Goal: Task Accomplishment & Management: Use online tool/utility

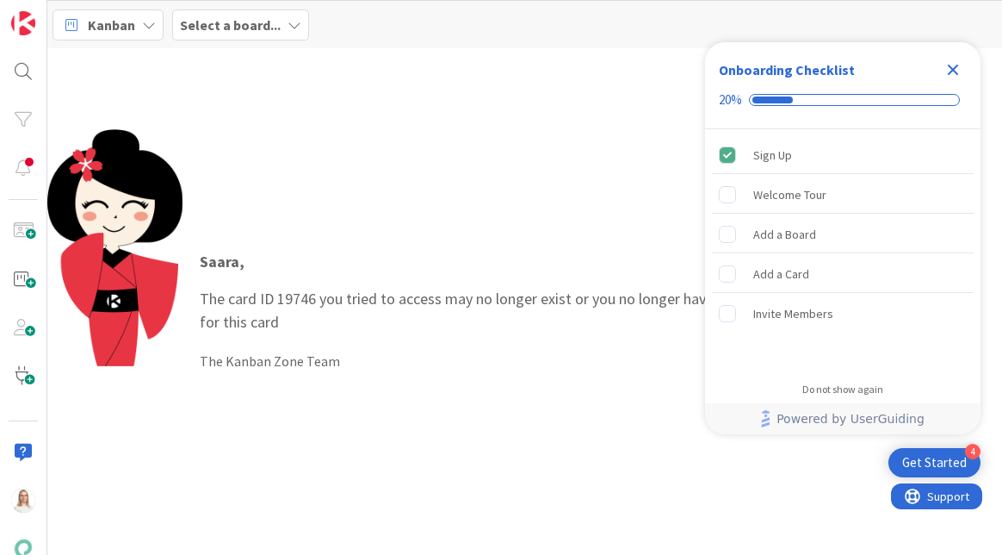
click at [958, 70] on icon "Close Checklist" at bounding box center [953, 69] width 21 height 21
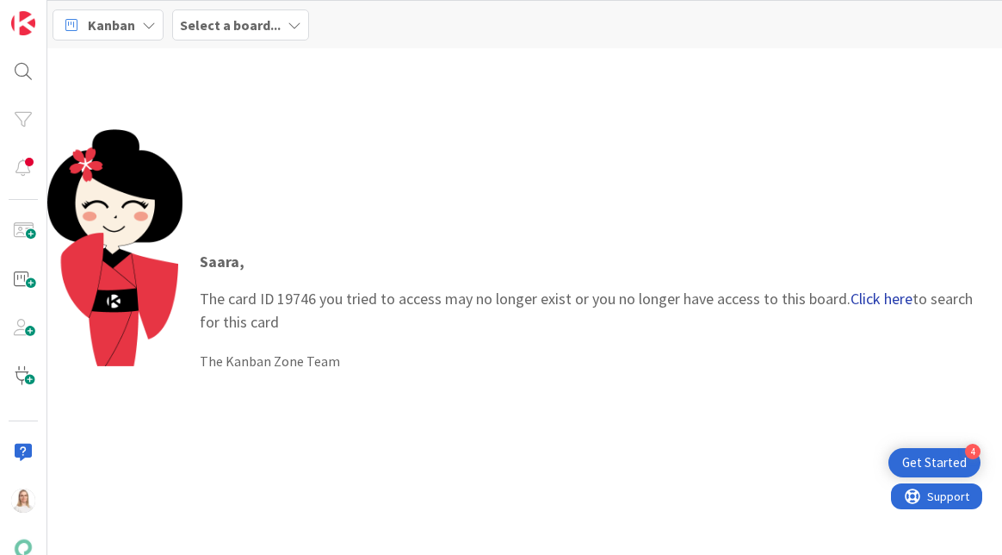
click at [884, 295] on link "Click here" at bounding box center [882, 298] width 62 height 20
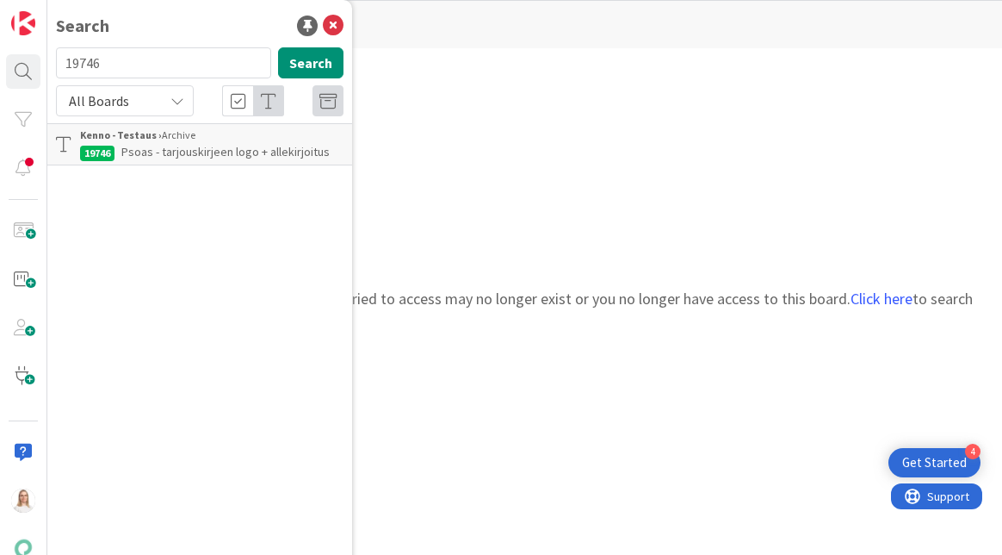
click at [203, 148] on span "Psoas - tarjouskirjeen logo + allekirjoitus" at bounding box center [225, 152] width 208 height 16
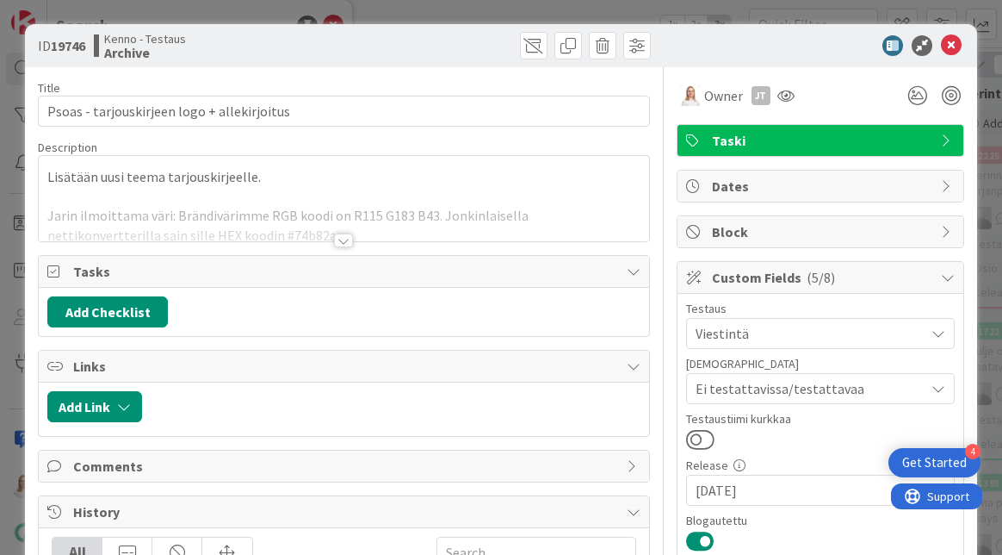
click at [344, 240] on div at bounding box center [343, 240] width 19 height 14
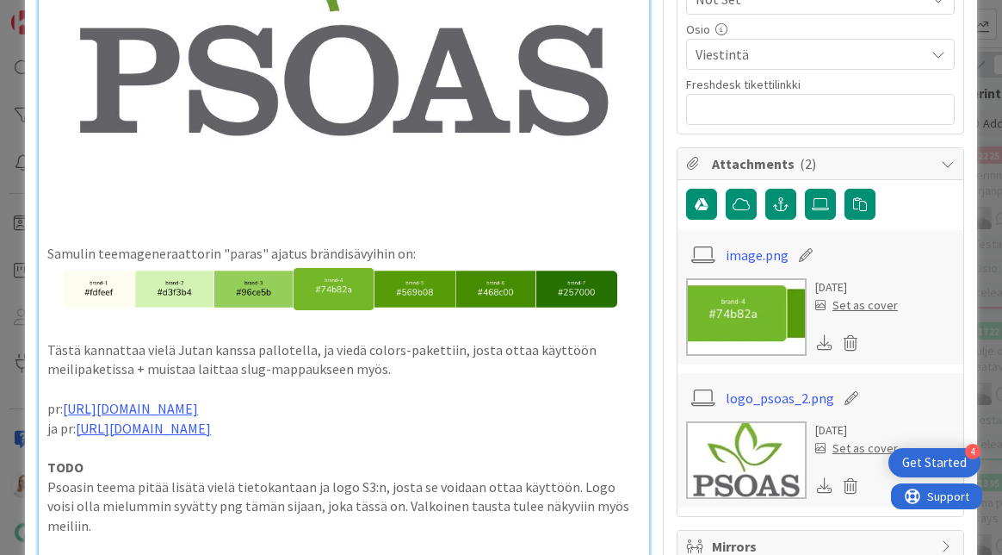
scroll to position [595, 0]
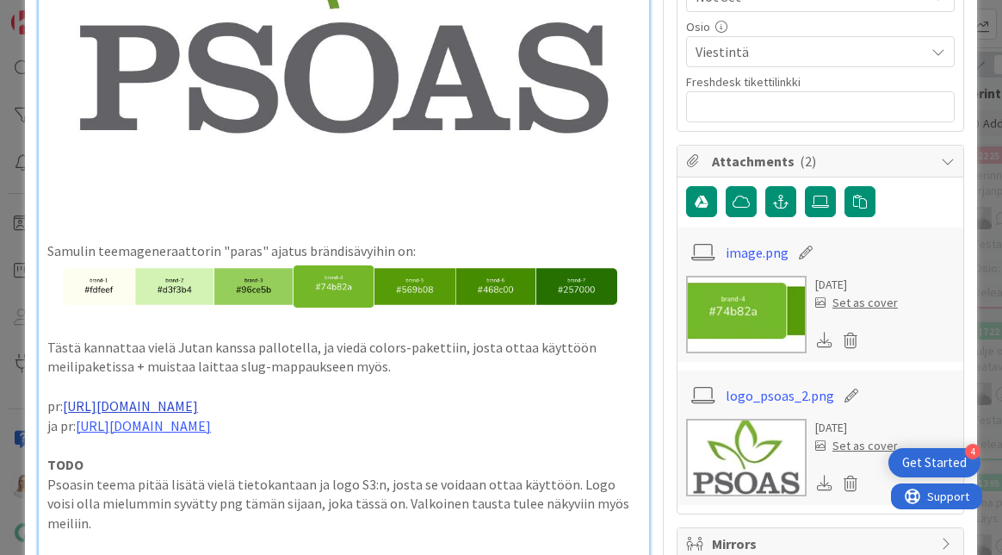
click at [198, 400] on link "[URL][DOMAIN_NAME]" at bounding box center [130, 405] width 135 height 17
click at [205, 426] on link "[URL][DOMAIN_NAME]" at bounding box center [146, 435] width 118 height 22
click at [457, 408] on p "pr: [URL][DOMAIN_NAME]" at bounding box center [343, 406] width 593 height 20
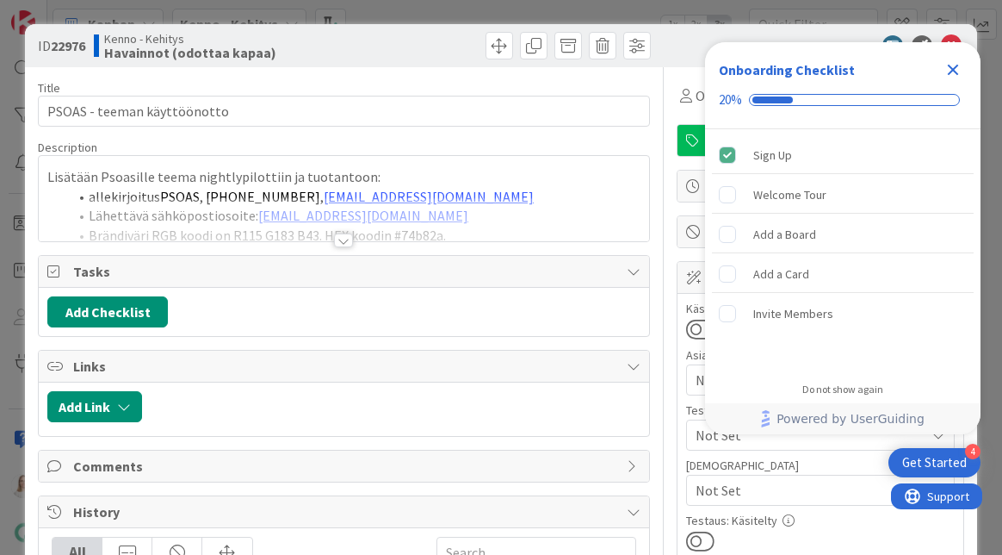
click at [956, 68] on icon "Close Checklist" at bounding box center [953, 69] width 21 height 21
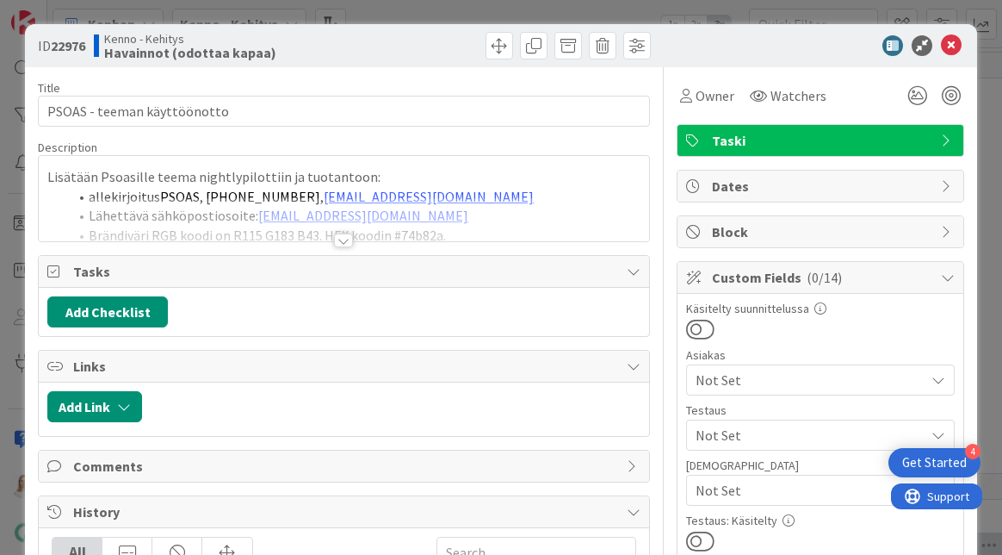
click at [348, 236] on div at bounding box center [343, 240] width 19 height 14
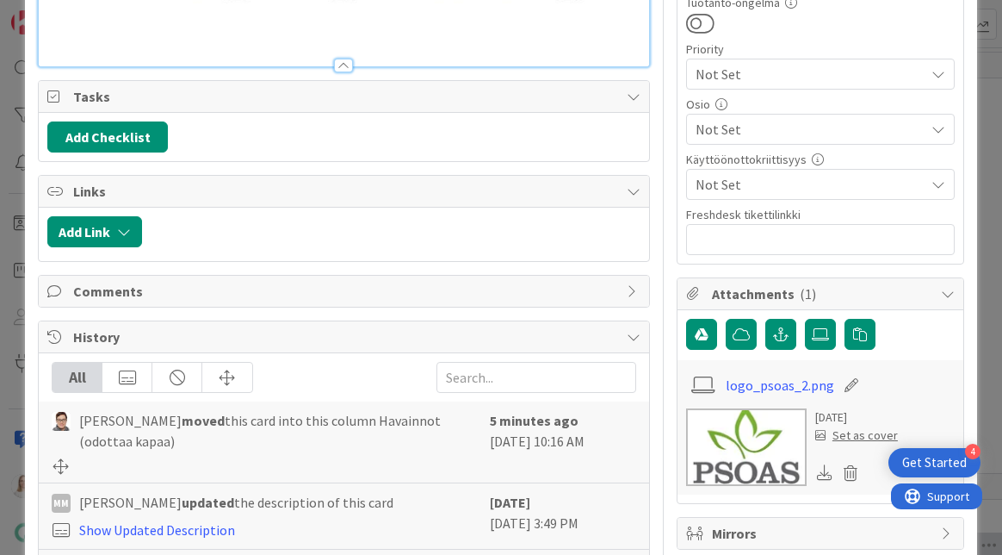
scroll to position [771, 0]
